Goal: Complete application form

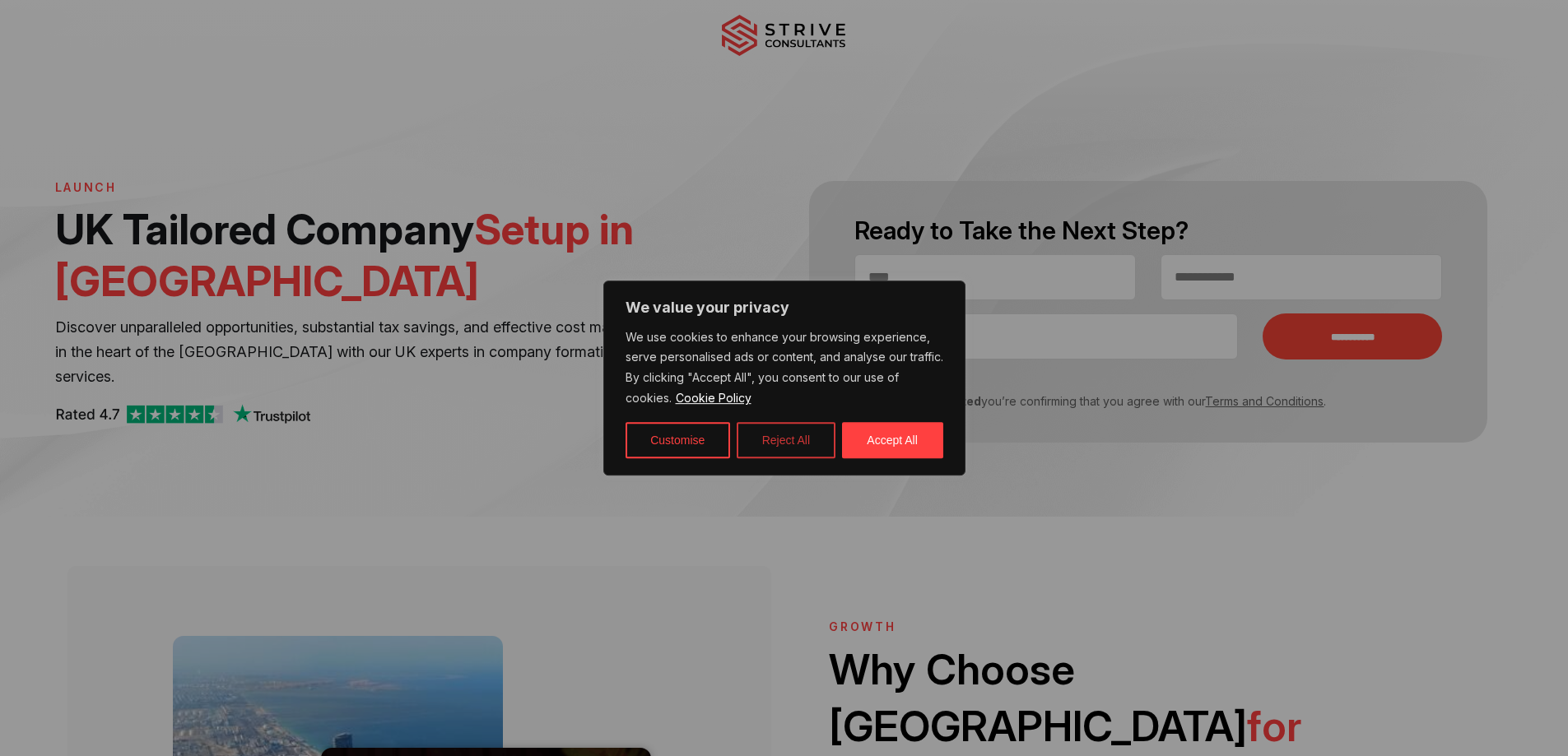
click at [787, 442] on button "Reject All" at bounding box center [786, 440] width 99 height 36
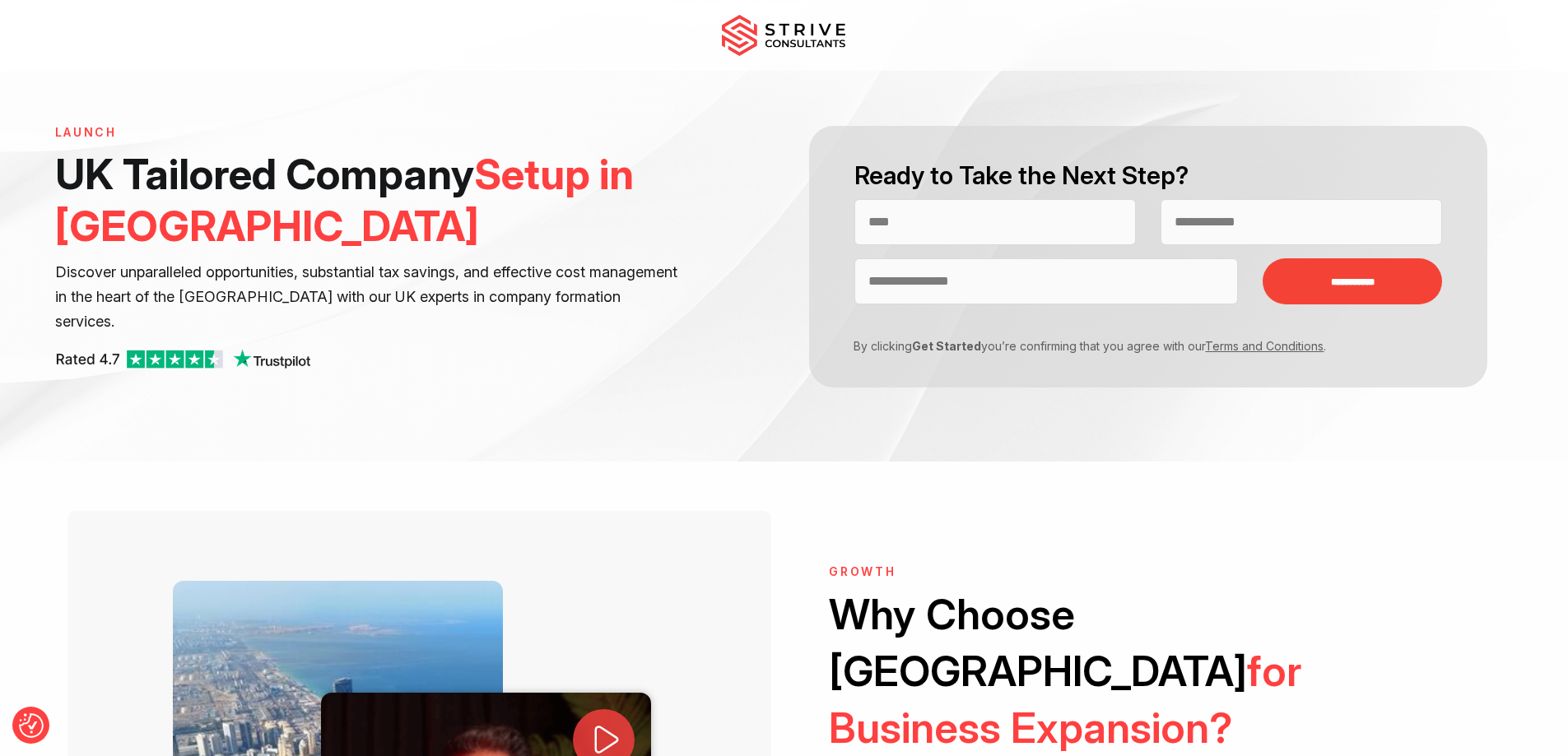
scroll to position [82, 0]
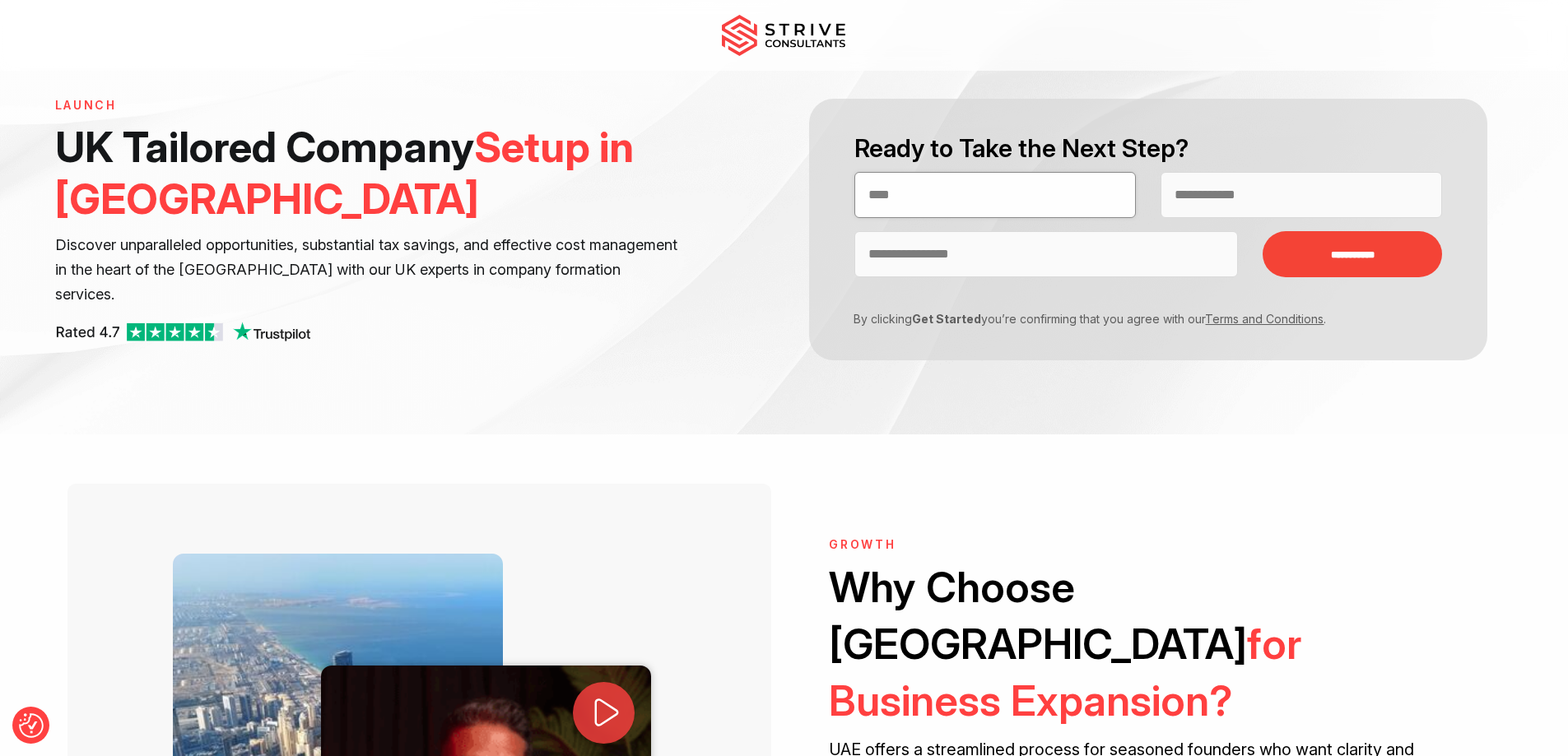
click at [945, 192] on input "Contact form" at bounding box center [995, 194] width 281 height 46
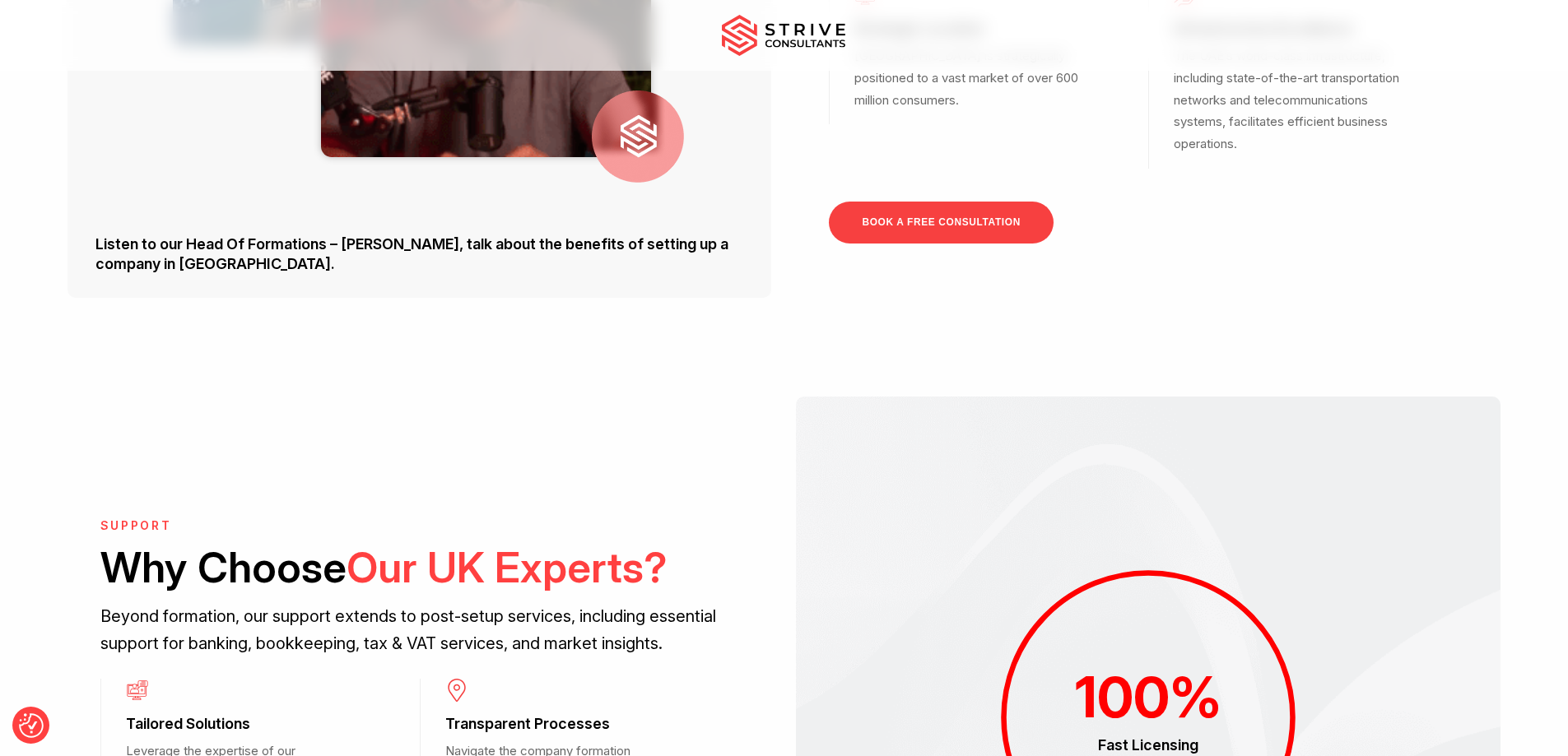
scroll to position [823, 0]
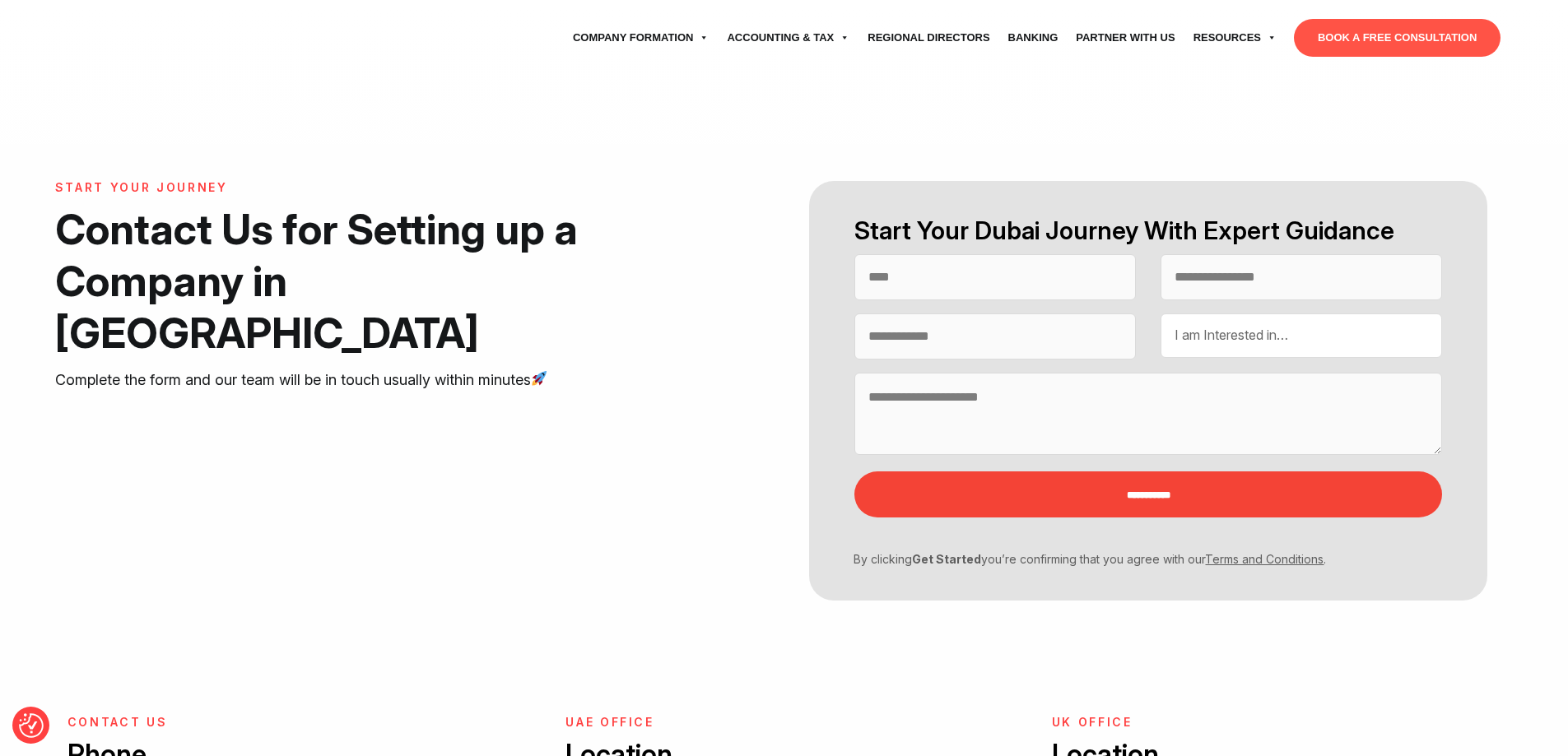
select select "Contact form"
